Goal: Transaction & Acquisition: Purchase product/service

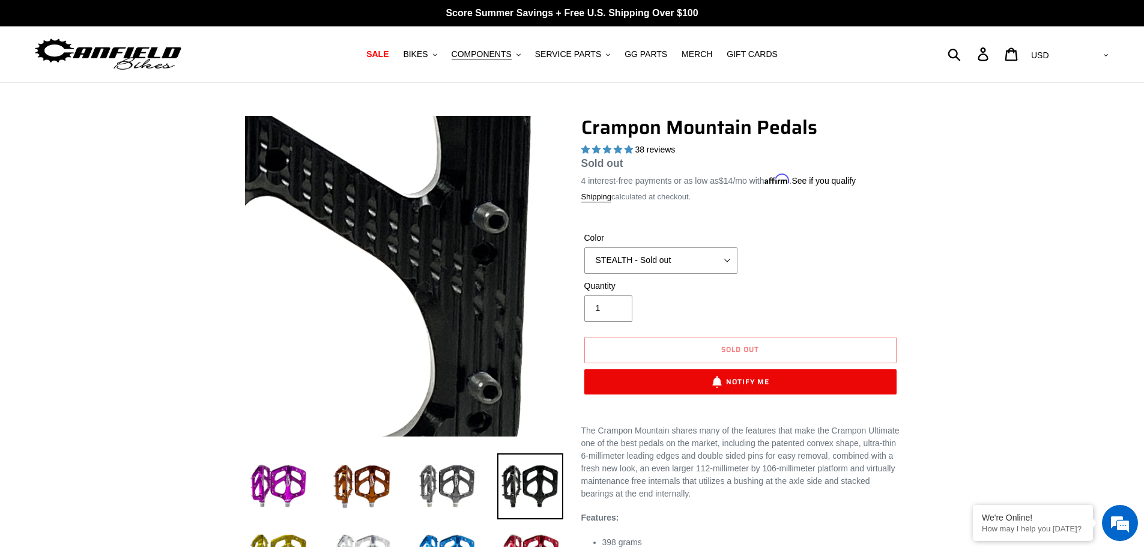
select select "highest-rating"
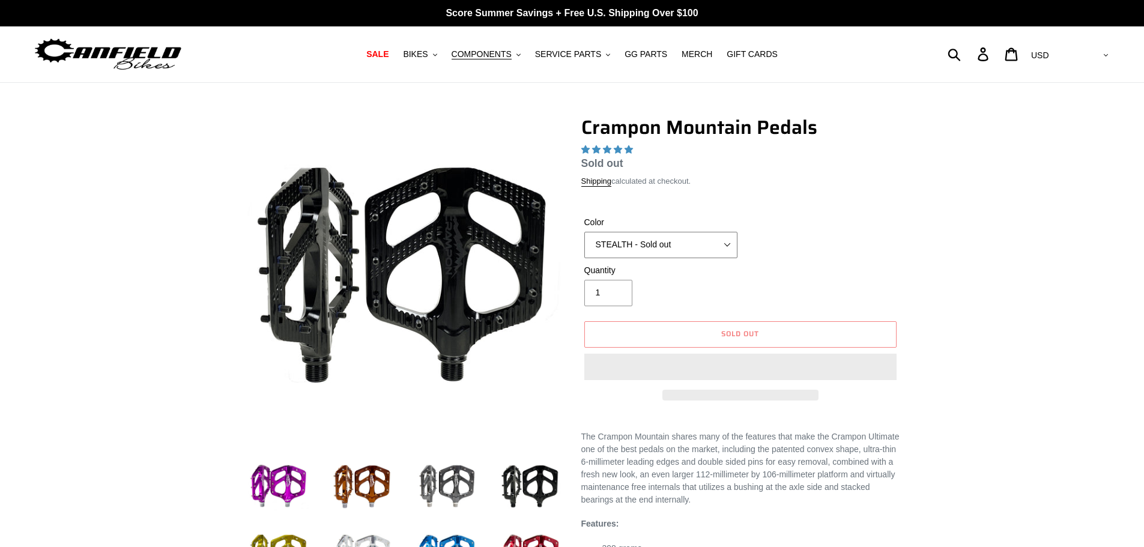
click at [645, 240] on select "GRAY BLACK STEALTH - Sold out POLISHED RED BLUE BAJA GOLD ORANGE PNW GREEN GOLD…" at bounding box center [660, 245] width 153 height 26
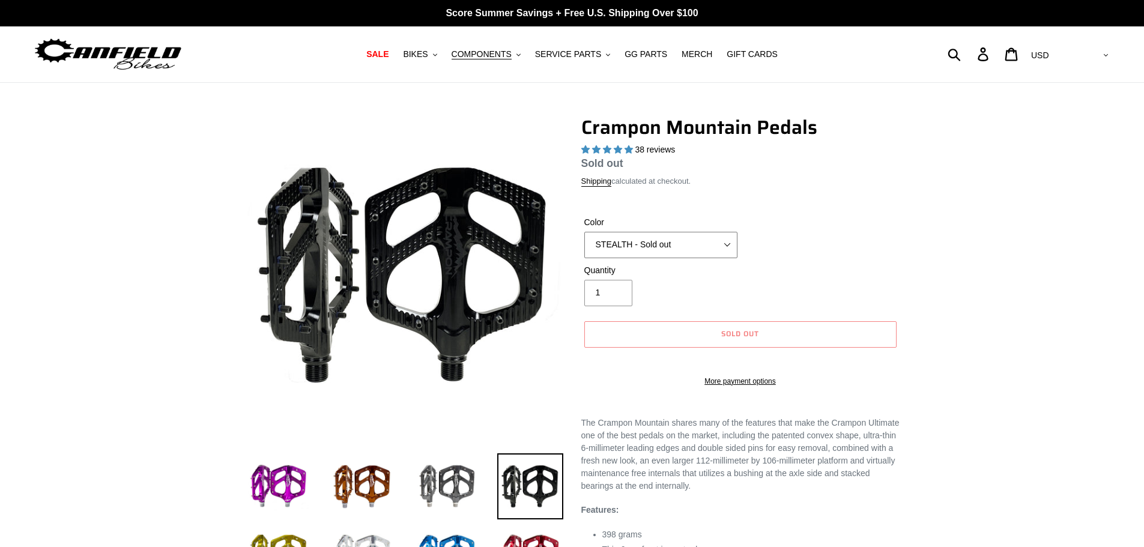
select select "highest-rating"
